Goal: Check status: Check status

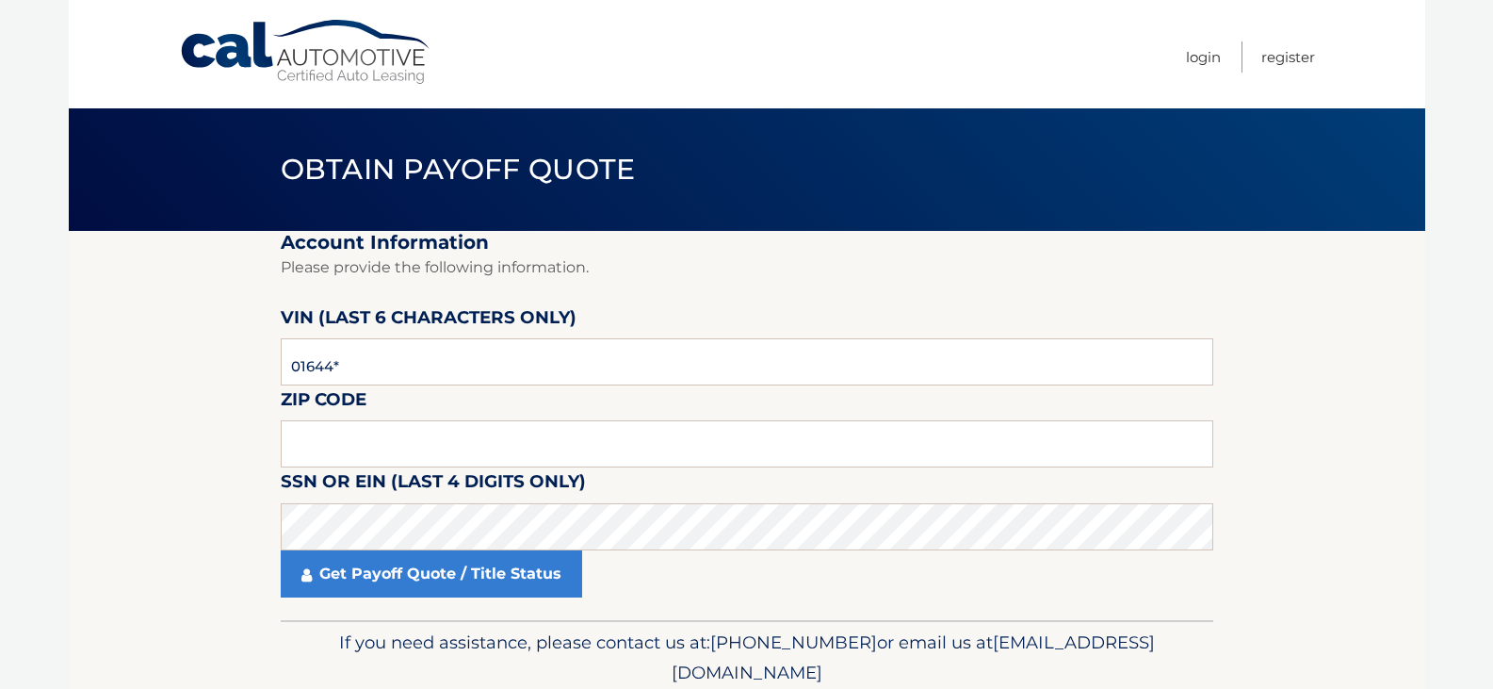
type input "016445"
click at [412, 428] on input "text" at bounding box center [747, 443] width 933 height 47
type input "11702"
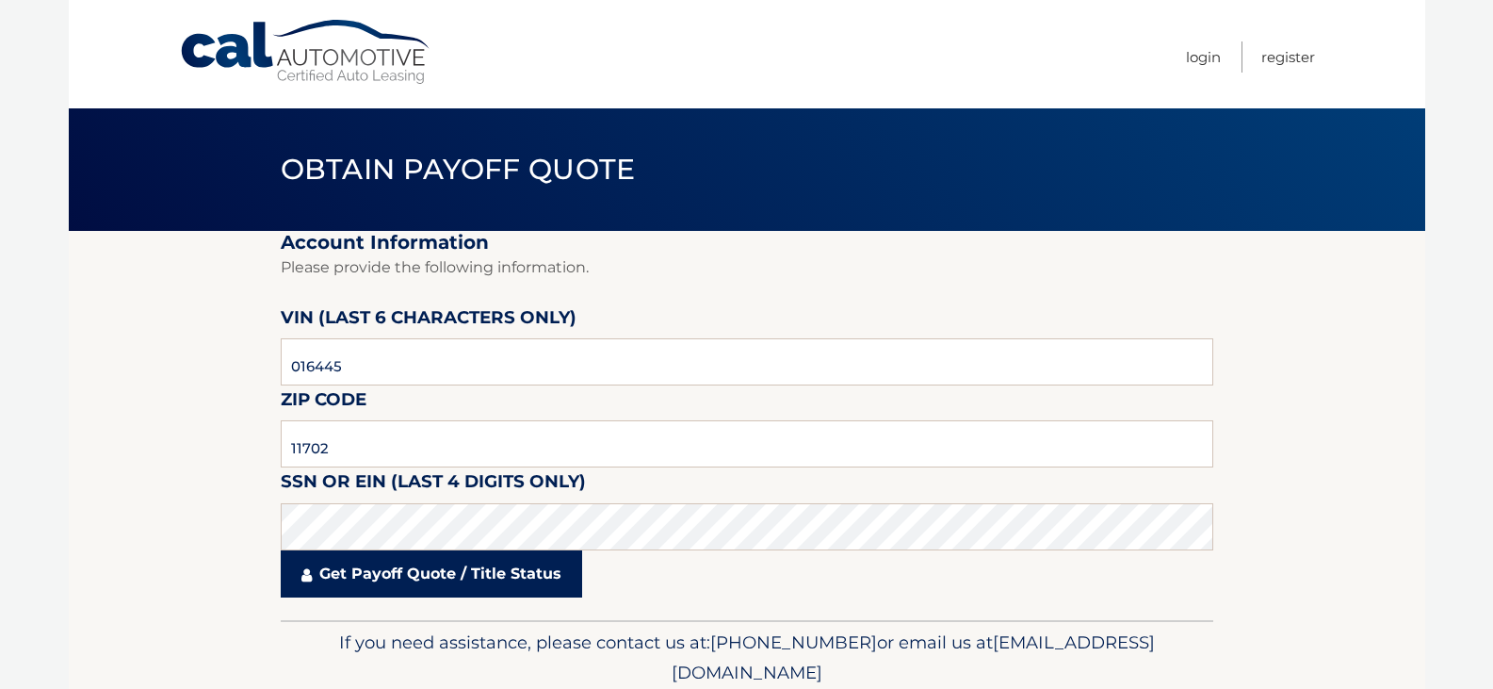
click at [370, 574] on link "Get Payoff Quote / Title Status" at bounding box center [431, 573] width 301 height 47
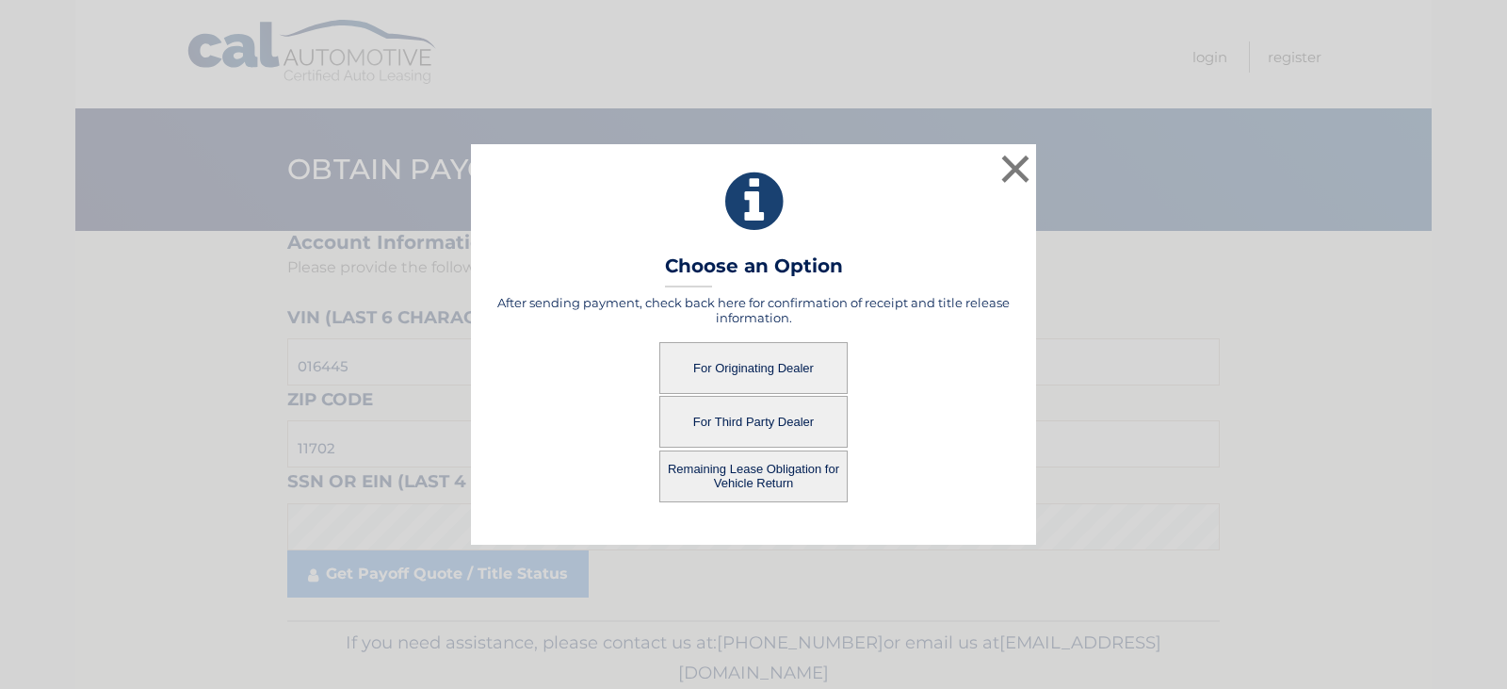
click at [783, 362] on button "For Originating Dealer" at bounding box center [753, 368] width 188 height 52
click at [796, 359] on button "For Originating Dealer" at bounding box center [753, 368] width 188 height 52
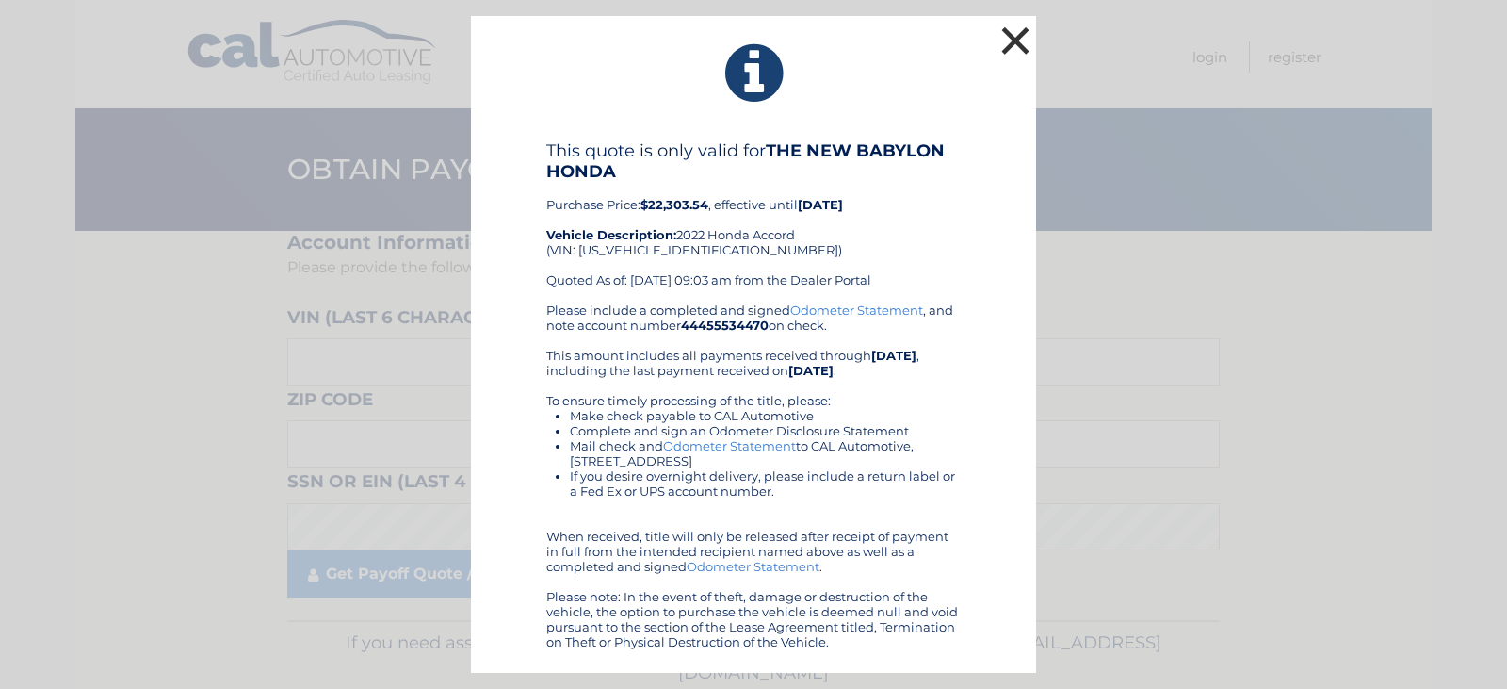
click at [1008, 35] on button "×" at bounding box center [1016, 41] width 38 height 38
